Goal: Check status: Check status

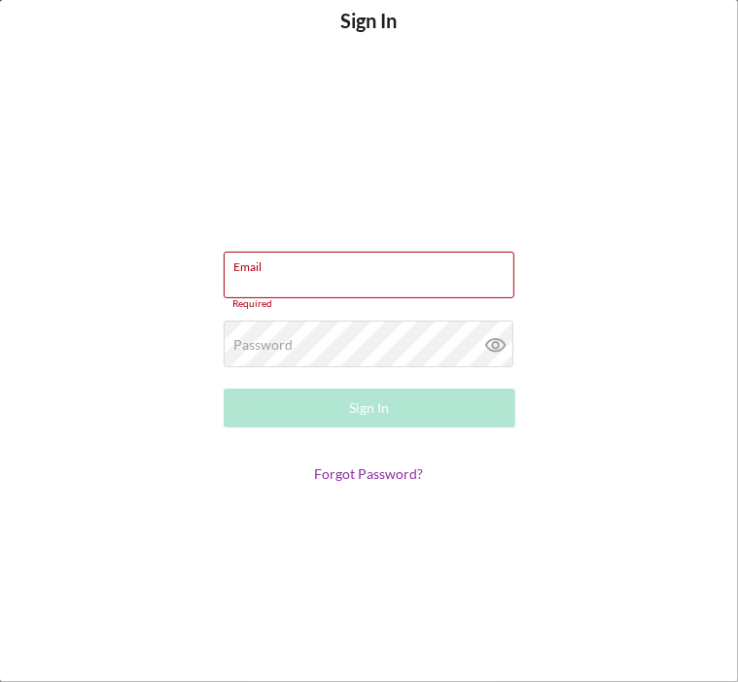
type input "[EMAIL_ADDRESS][DOMAIN_NAME]"
click at [335, 405] on button "Sign In" at bounding box center [370, 408] width 292 height 39
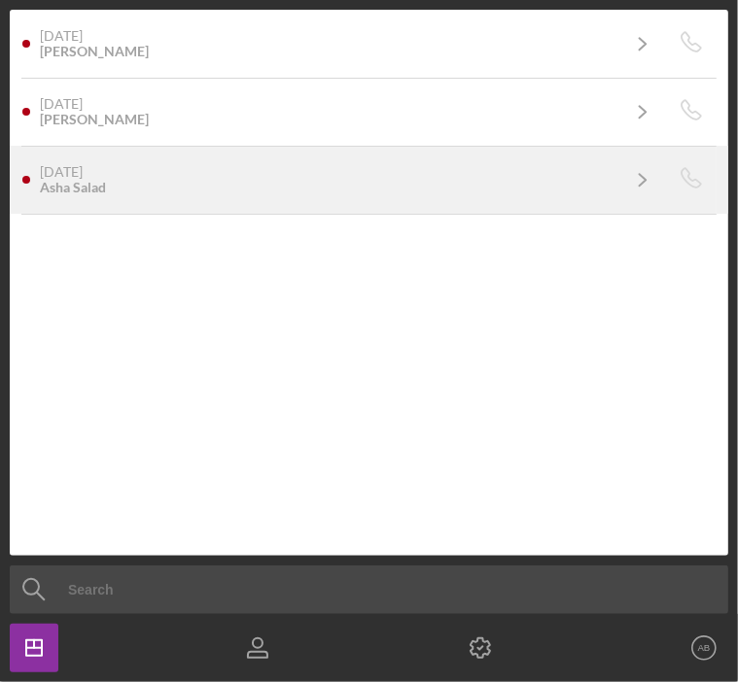
click at [266, 181] on div "[DATE] Asha Salad" at bounding box center [329, 179] width 578 height 31
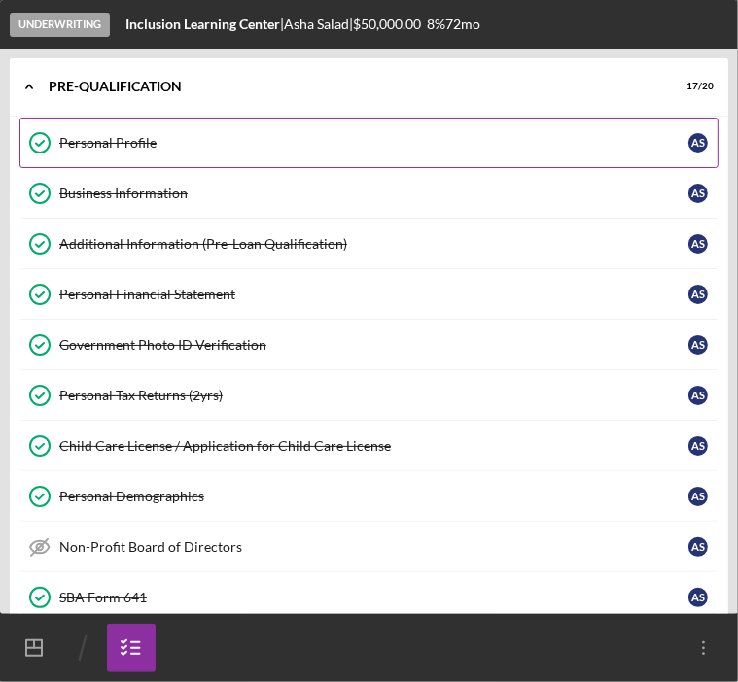
click at [397, 132] on link "Personal Profile Personal Profile A S" at bounding box center [368, 143] width 699 height 51
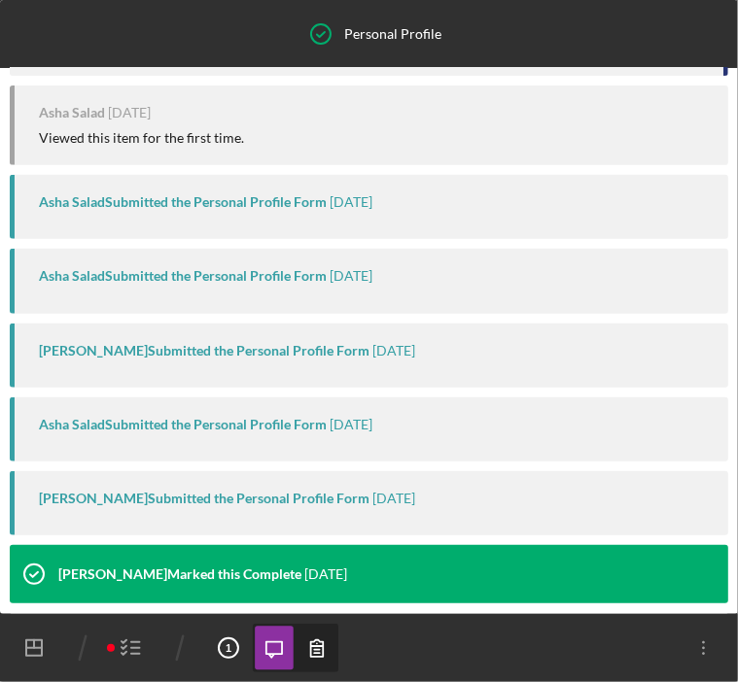
scroll to position [369, 0]
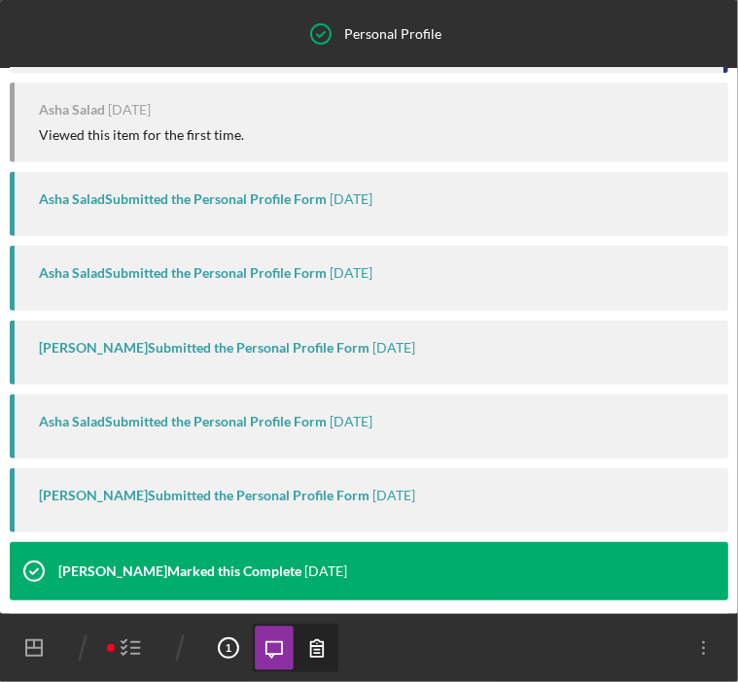
click at [249, 430] on div "Asha Salad Submitted the Personal Profile Form" at bounding box center [183, 422] width 288 height 16
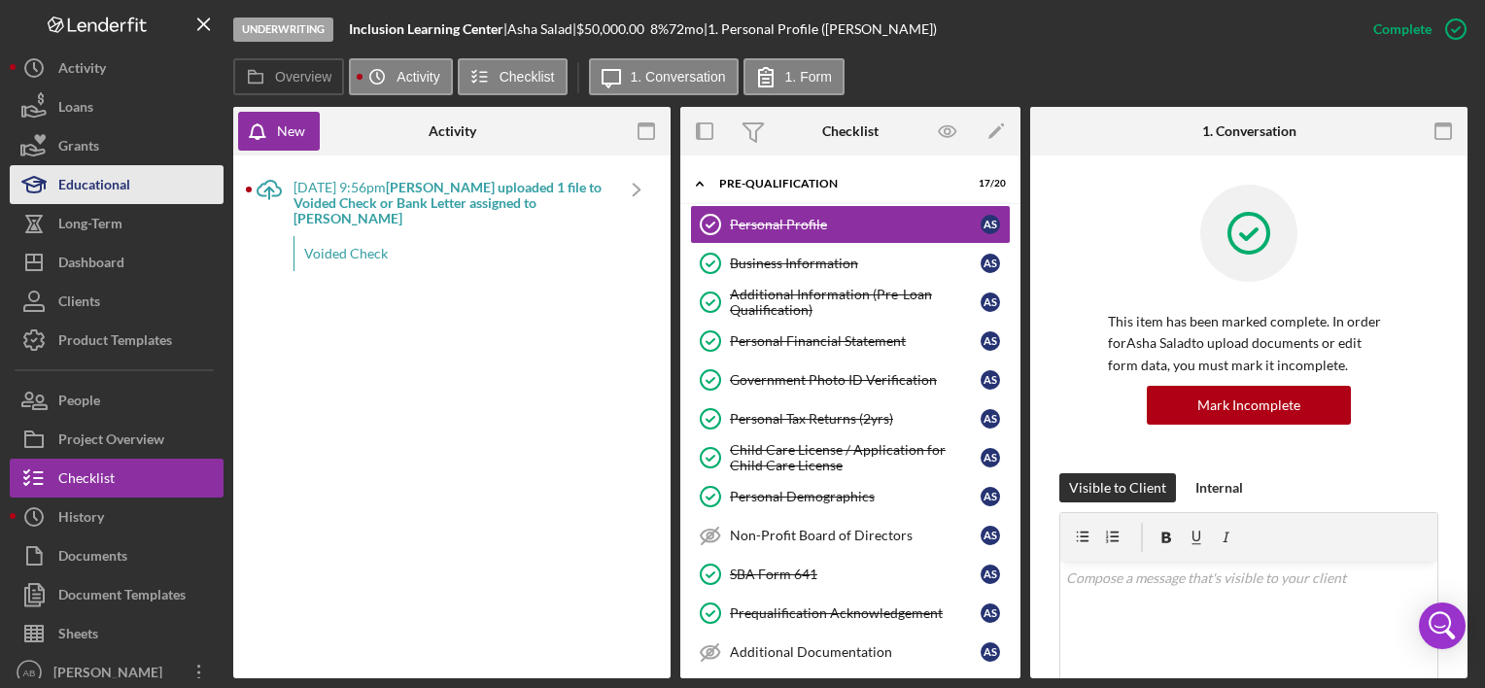
scroll to position [13, 0]
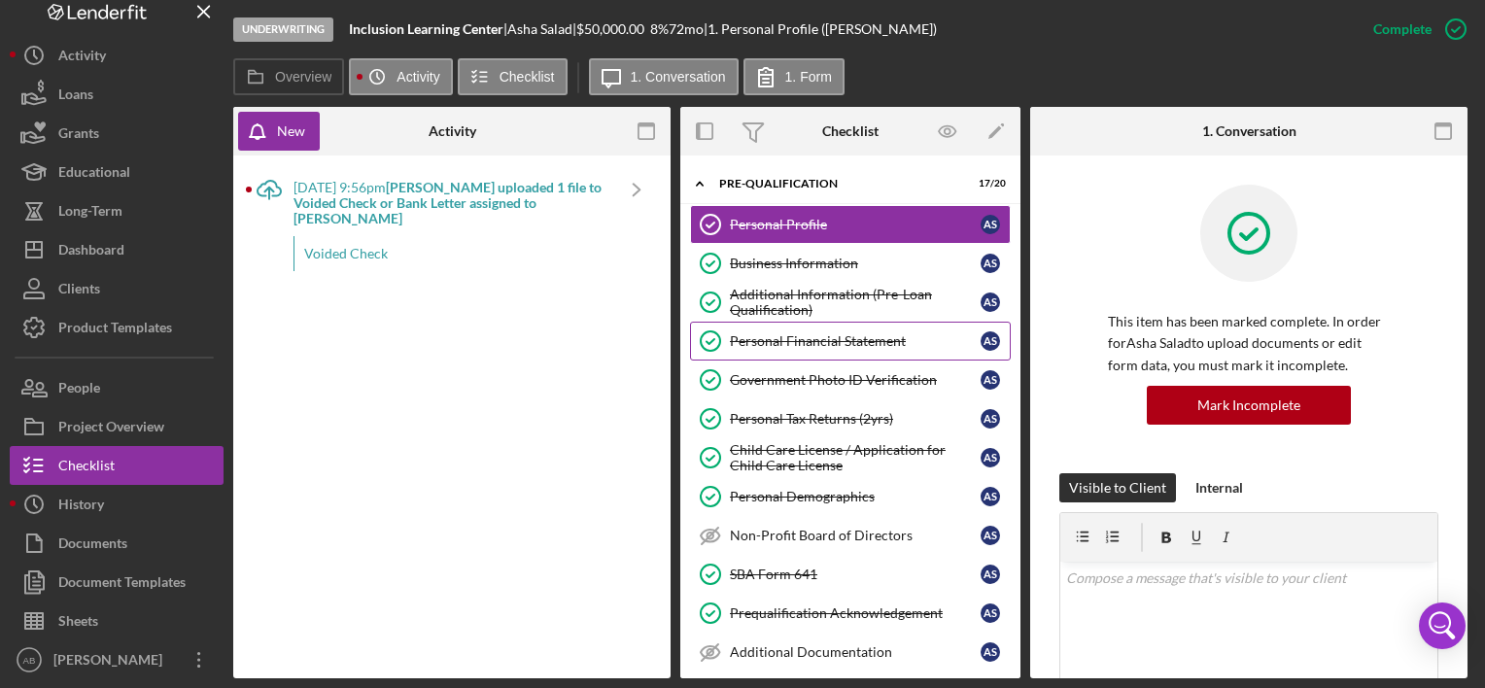
click at [841, 335] on div "Personal Financial Statement" at bounding box center [855, 341] width 251 height 16
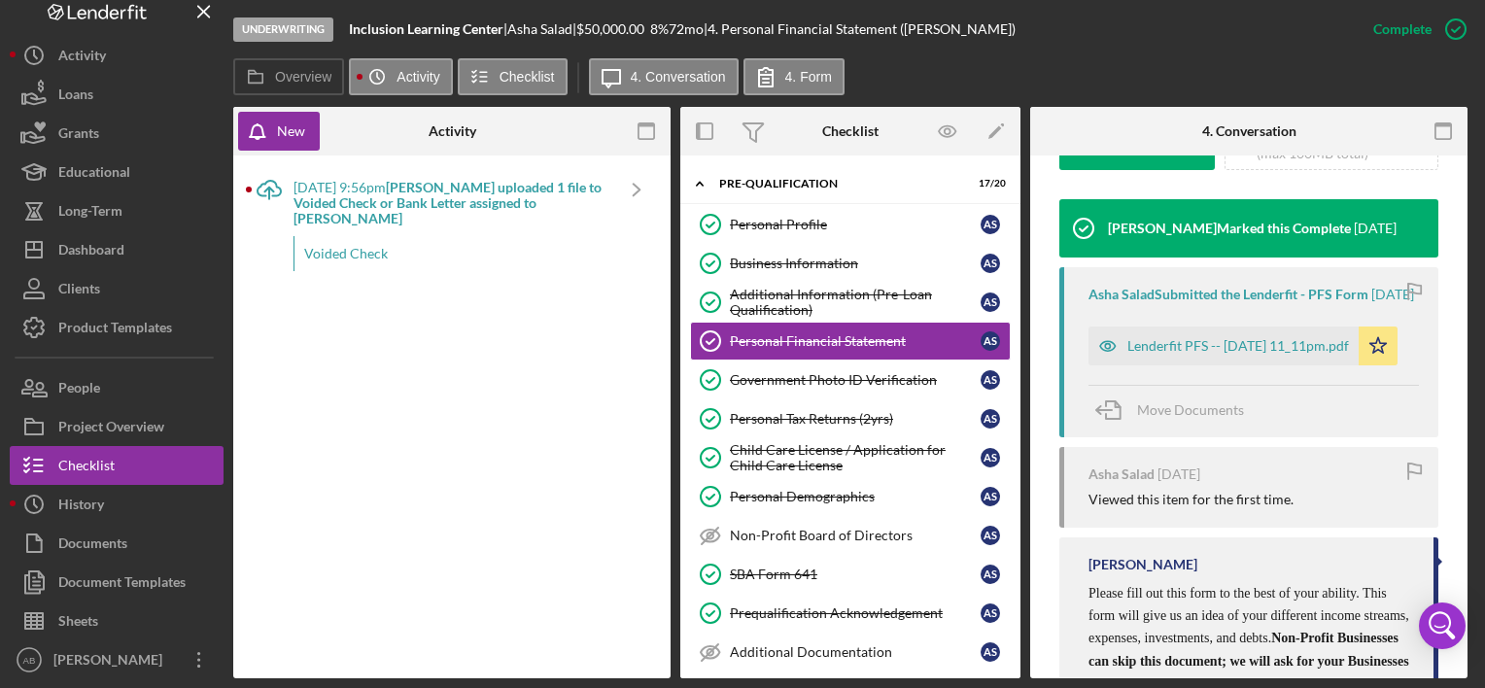
scroll to position [630, 0]
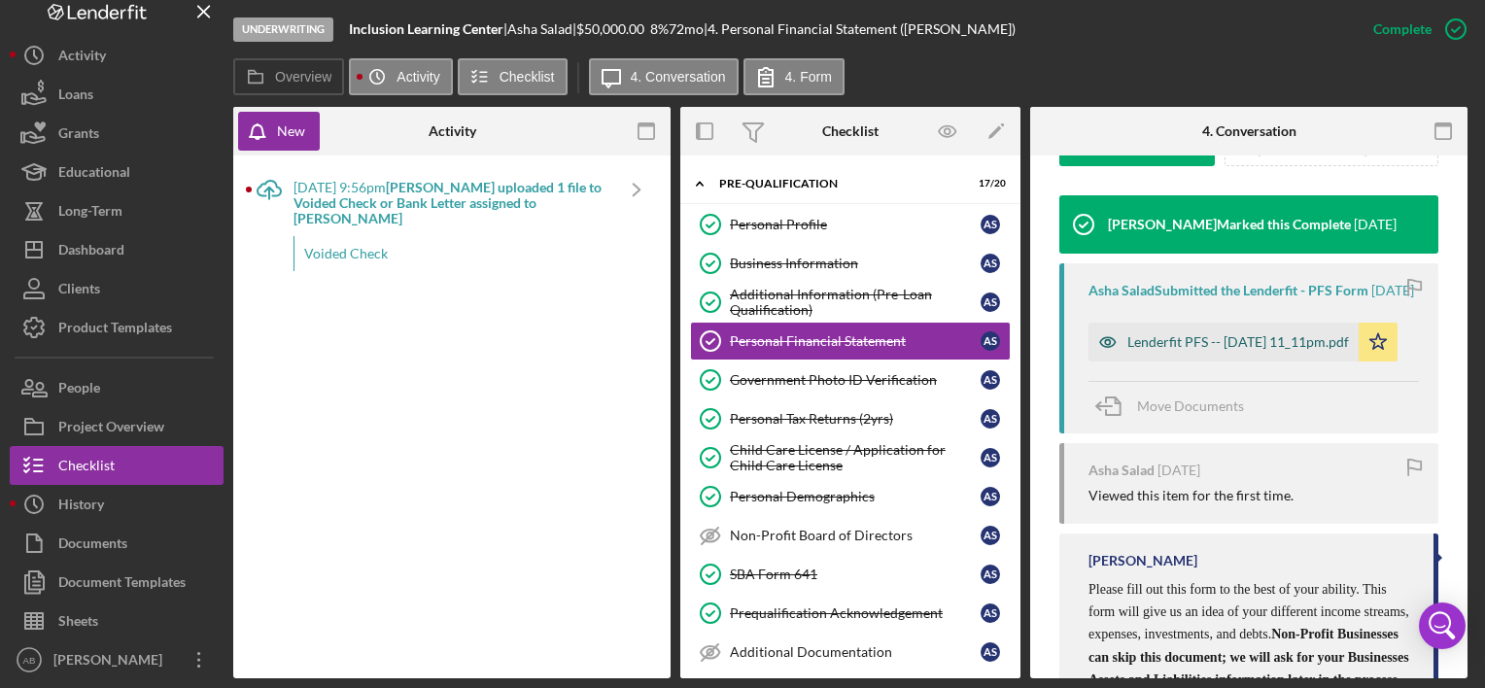
click at [1031, 350] on div "Lenderfit PFS -- [DATE] 11_11pm.pdf" at bounding box center [1238, 342] width 222 height 16
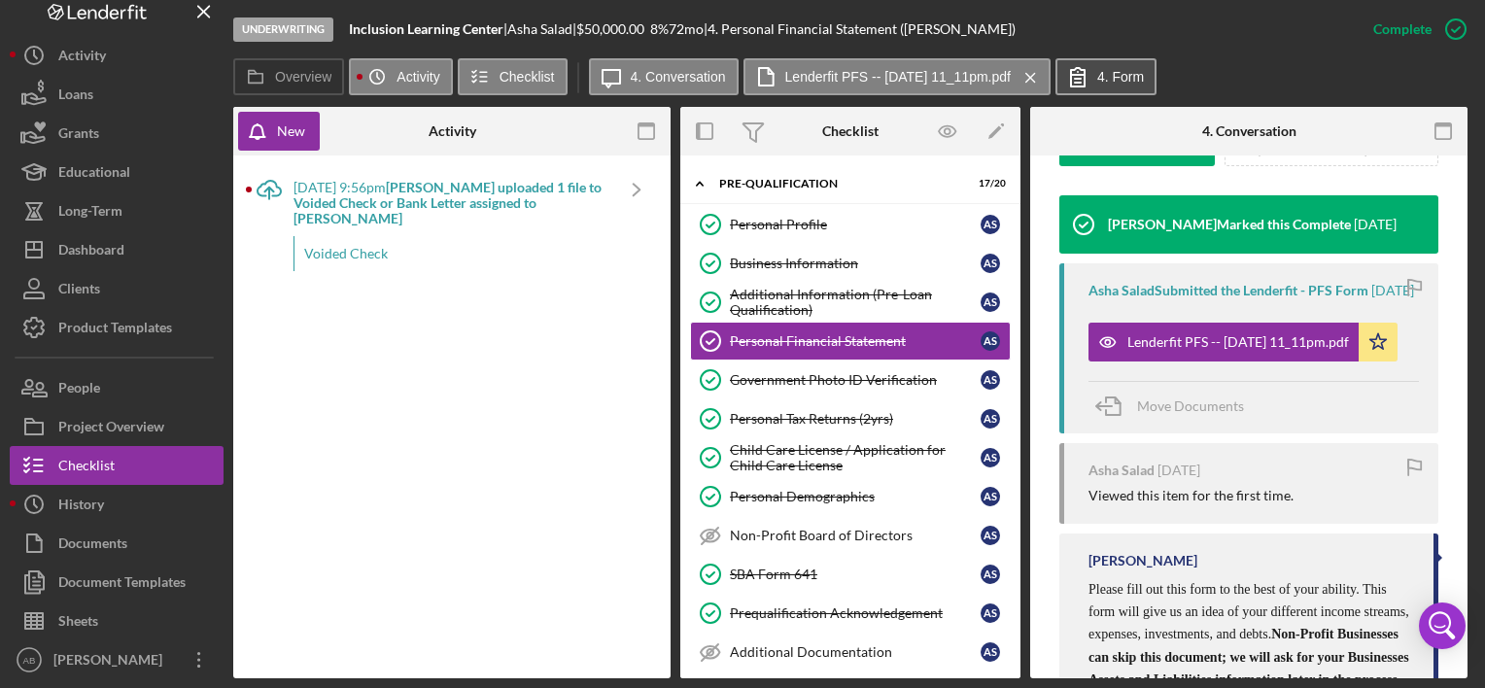
click at [1031, 86] on button "4. Form" at bounding box center [1105, 76] width 101 height 37
click at [1031, 59] on button "4. Form" at bounding box center [1105, 76] width 101 height 37
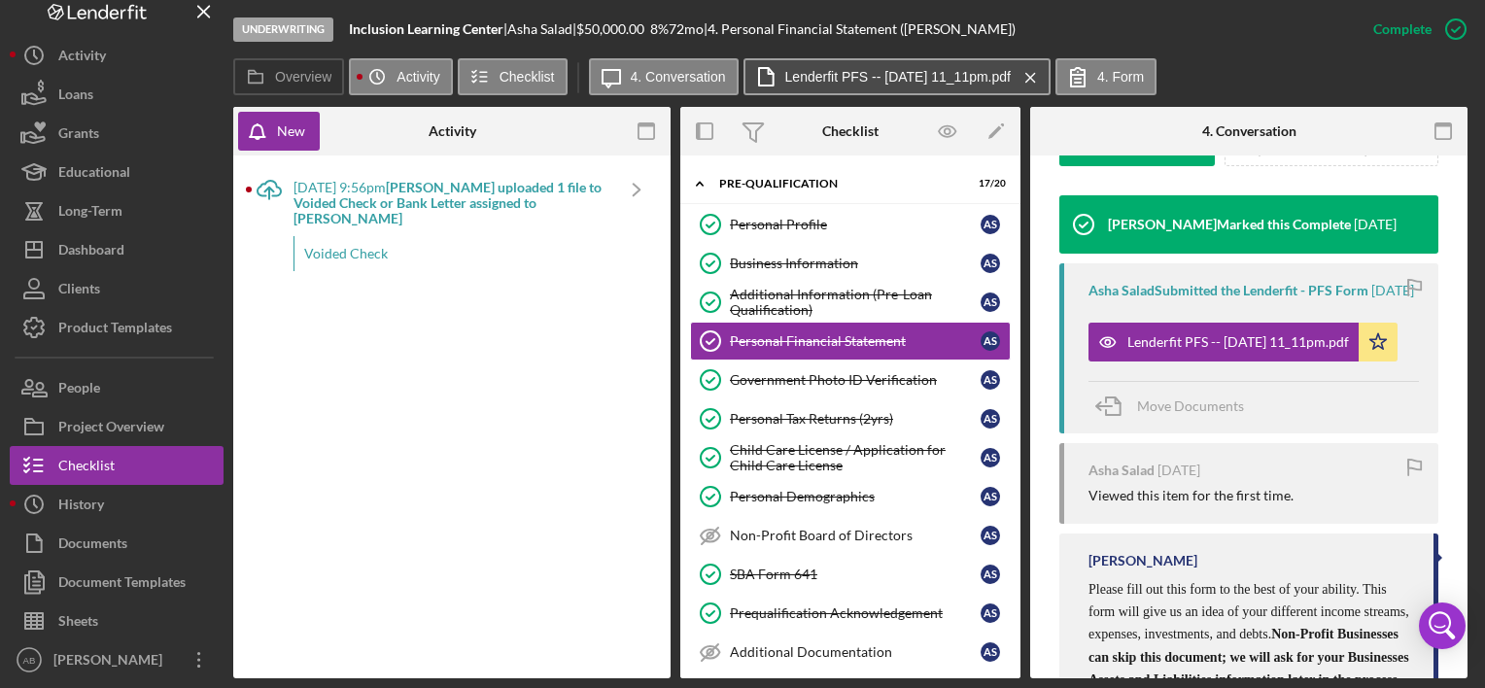
click at [848, 71] on label "Lenderfit PFS -- [DATE] 11_11pm.pdf" at bounding box center [897, 77] width 225 height 16
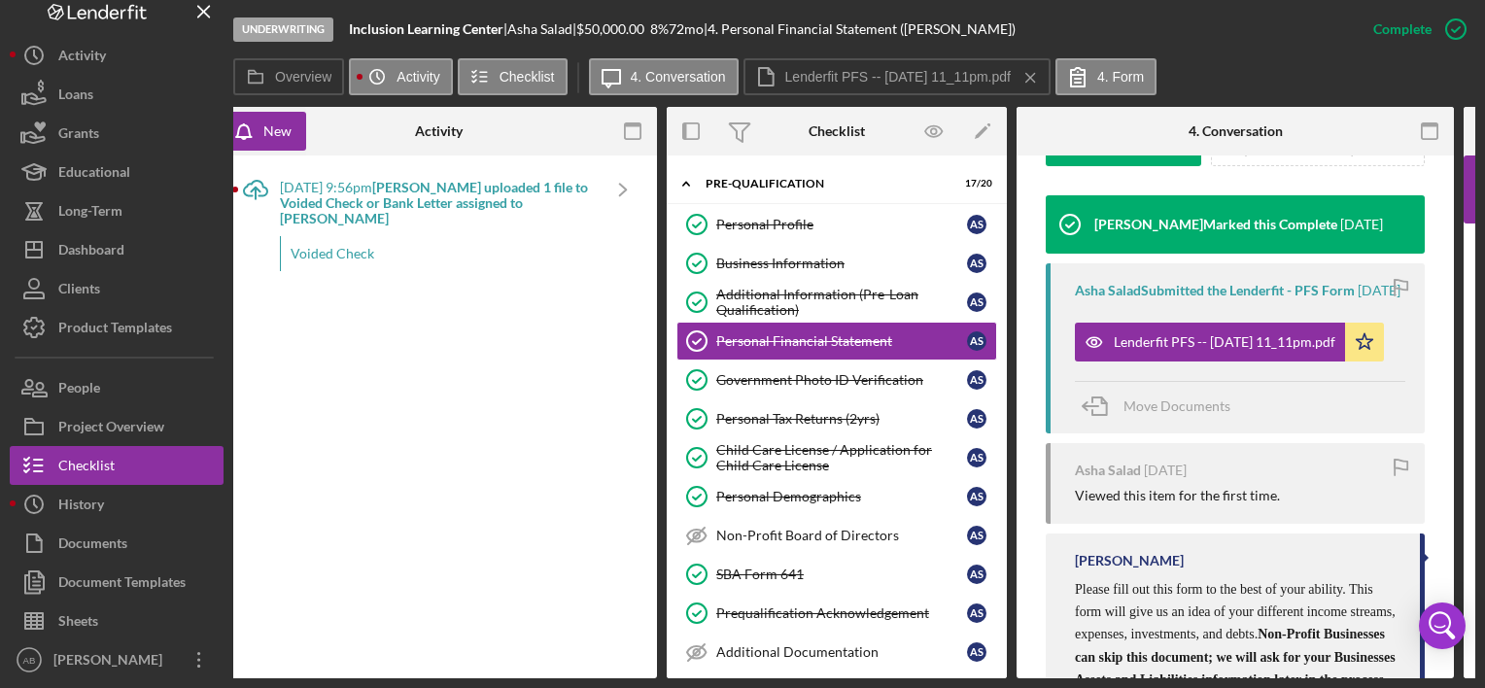
scroll to position [0, 0]
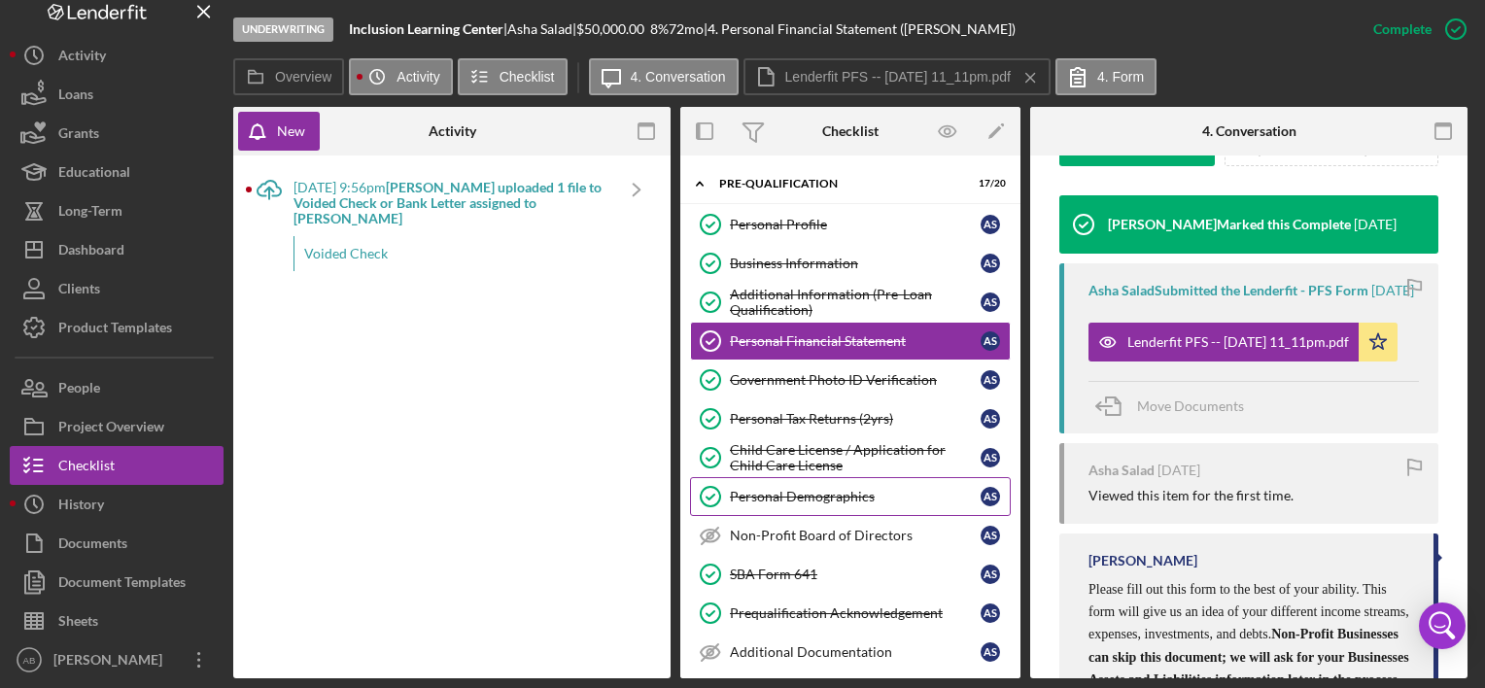
click at [809, 475] on link "Personal Demographics Personal Demographics A S" at bounding box center [850, 496] width 321 height 39
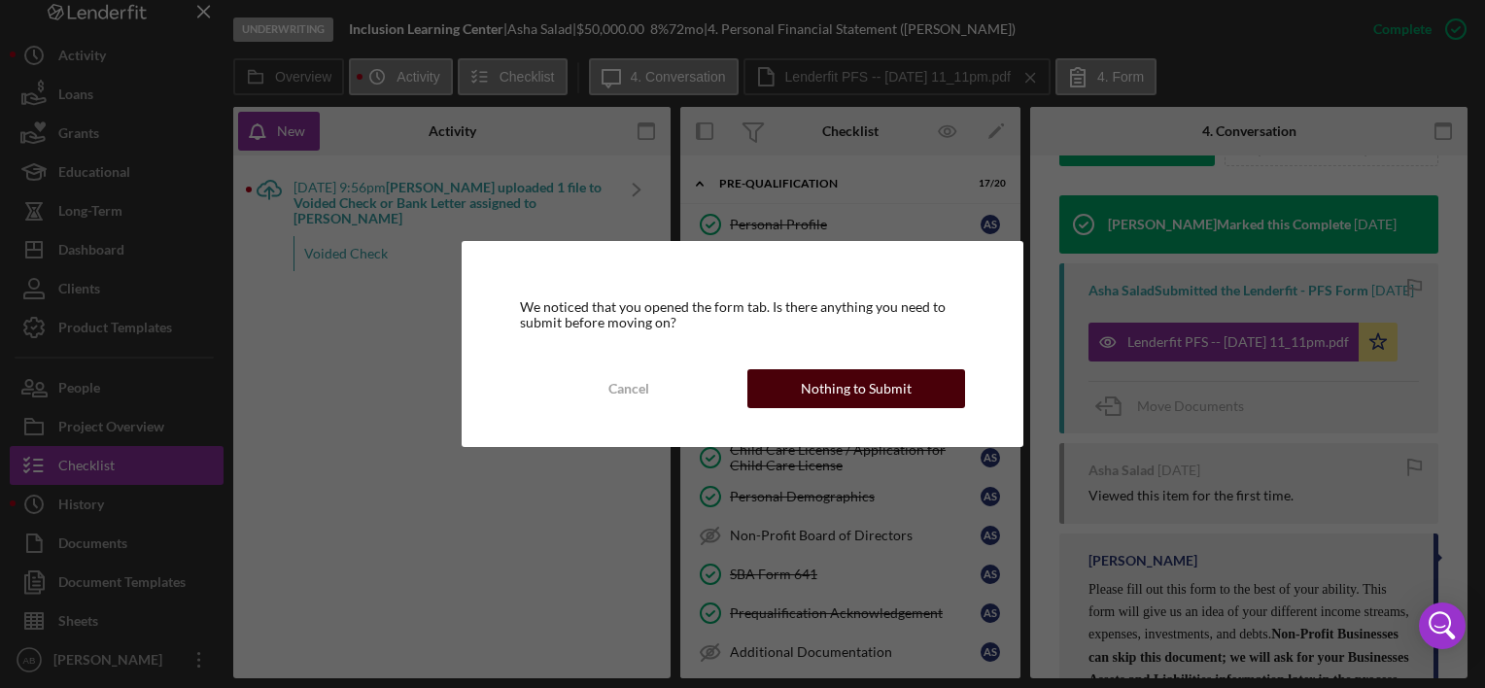
click at [796, 381] on button "Nothing to Submit" at bounding box center [856, 388] width 218 height 39
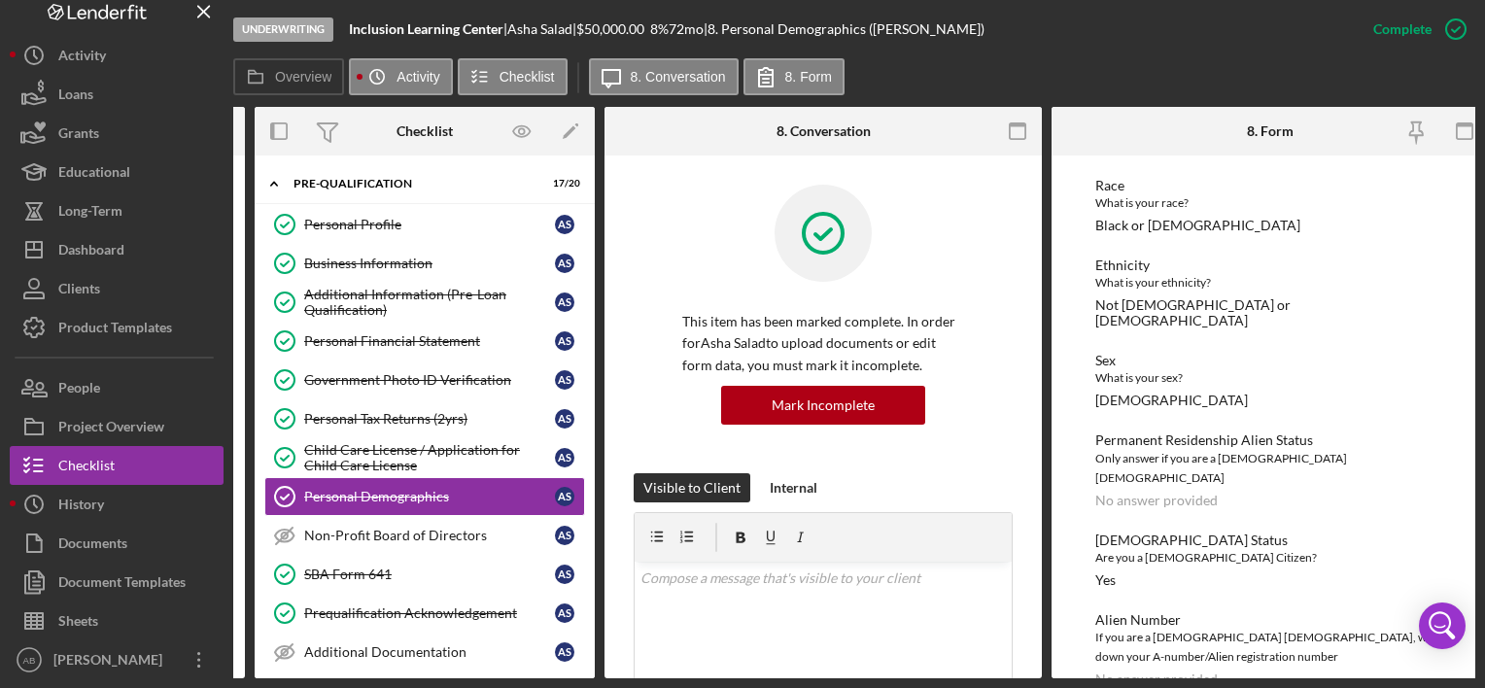
scroll to position [1281, 0]
